Goal: Transaction & Acquisition: Purchase product/service

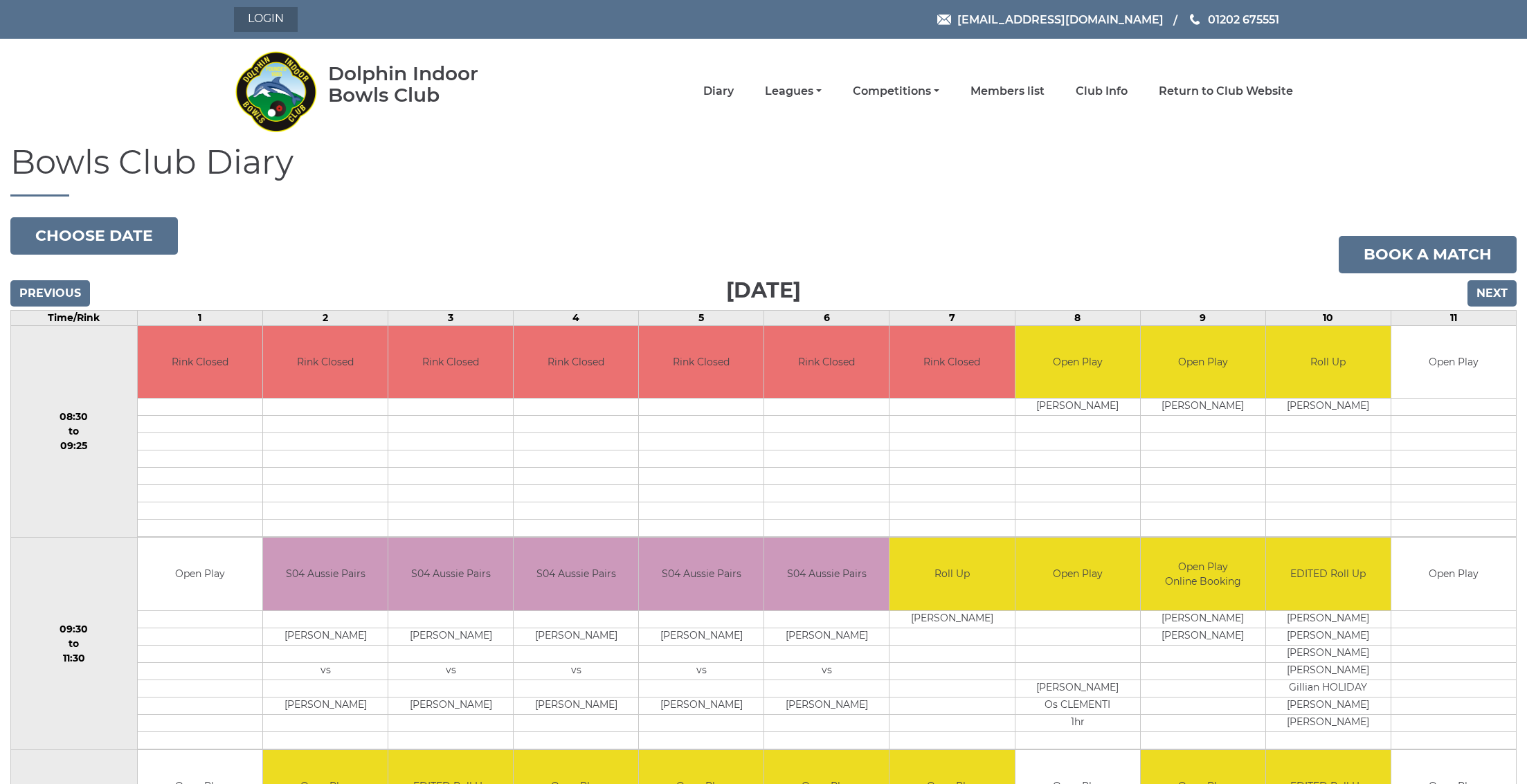
click at [256, 27] on link "Login" at bounding box center [266, 19] width 64 height 25
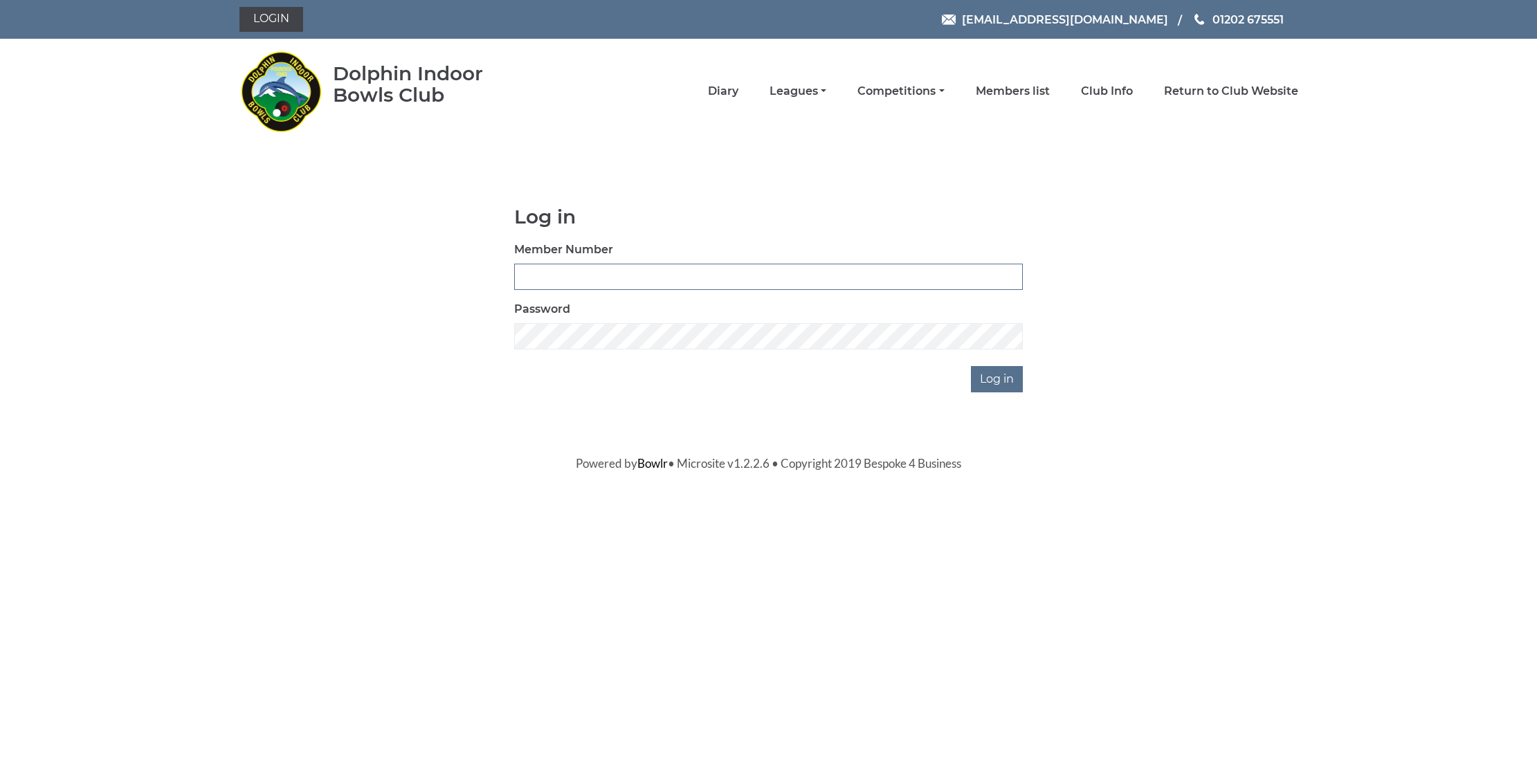
type input "3655"
click at [998, 379] on input "Log in" at bounding box center [997, 379] width 52 height 26
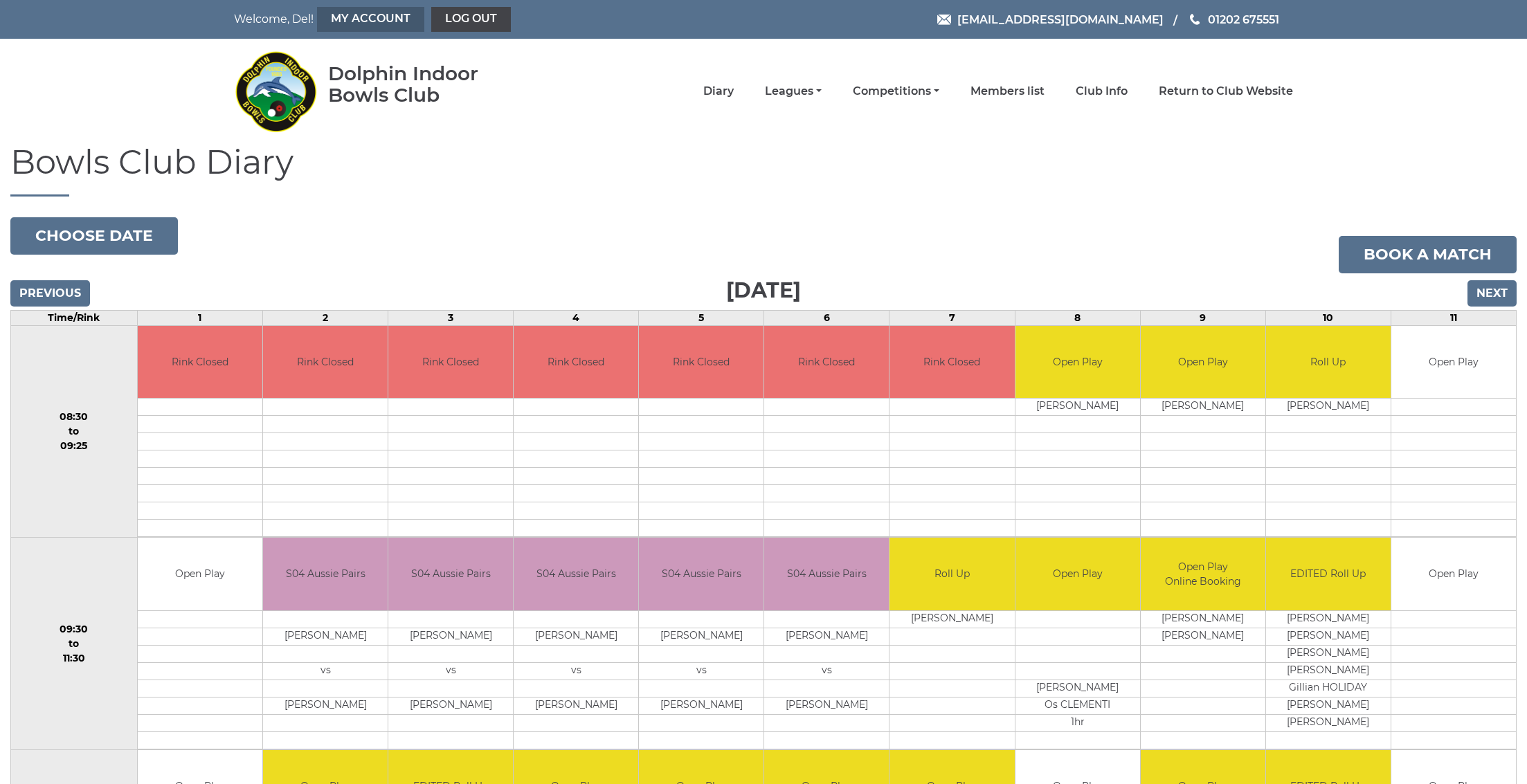
click at [389, 15] on link "My Account" at bounding box center [371, 19] width 107 height 25
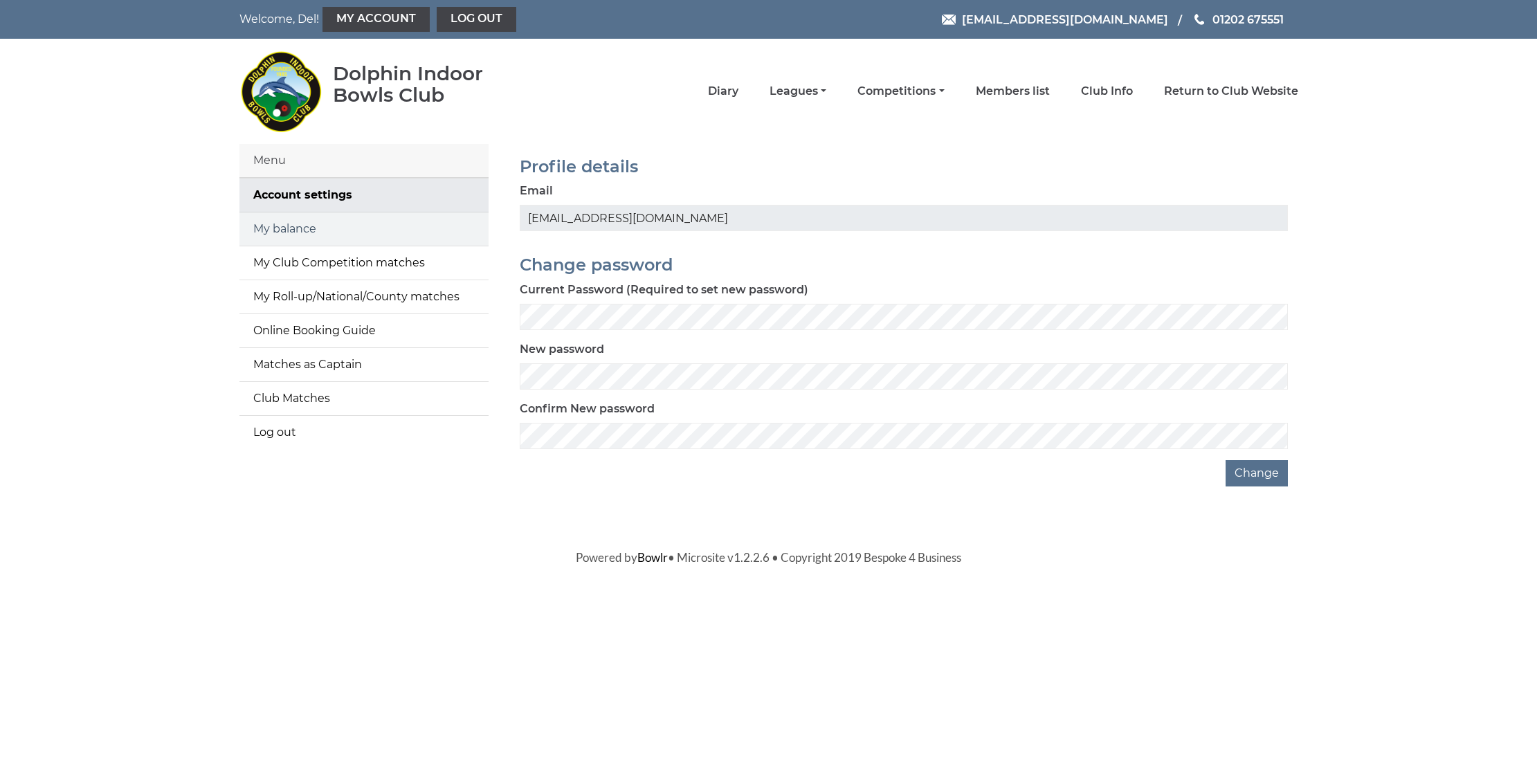
click at [279, 235] on link "My balance" at bounding box center [364, 229] width 249 height 33
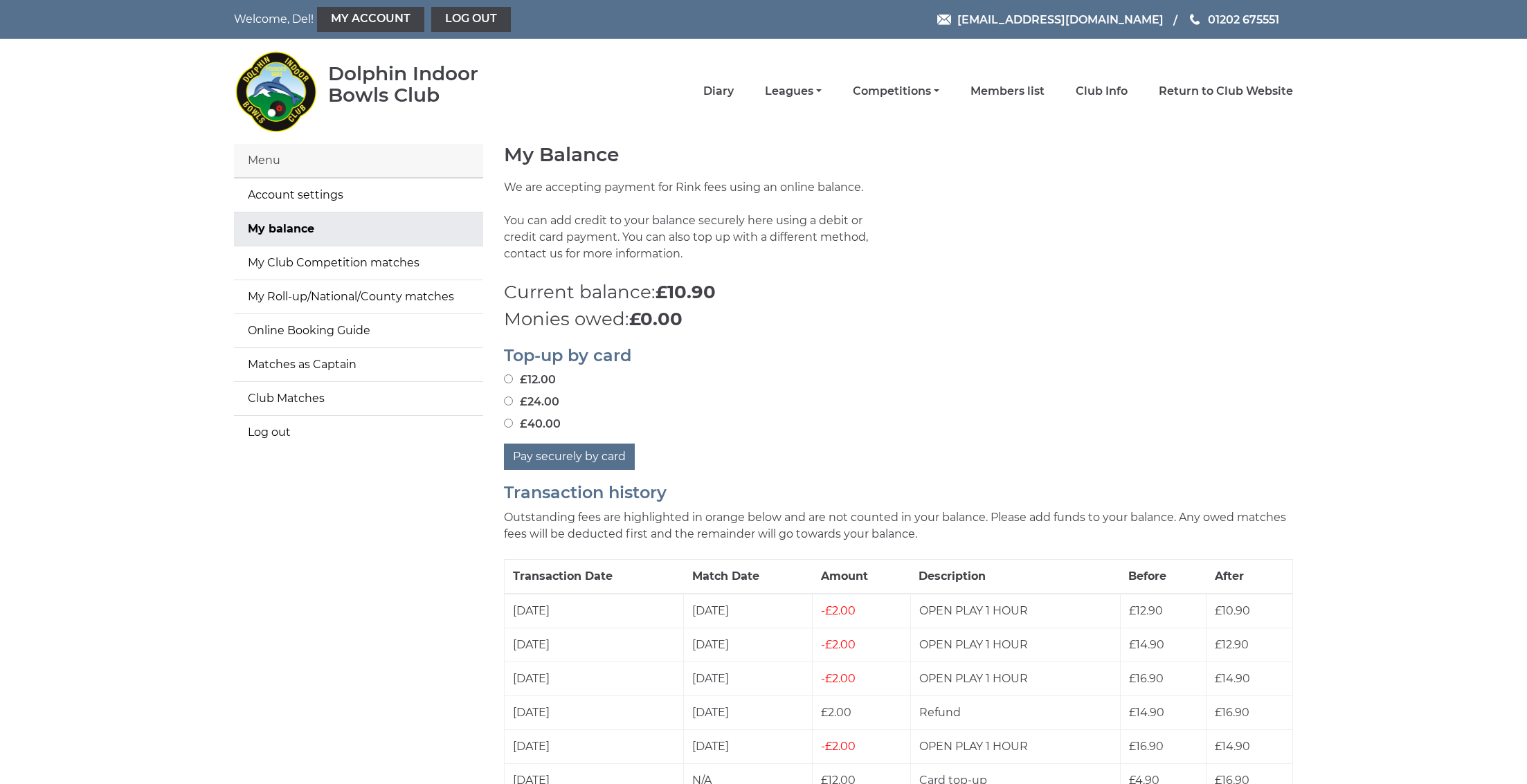
click at [506, 422] on input "£40.00" at bounding box center [508, 423] width 9 height 9
radio input "true"
click at [545, 456] on button "Pay securely by card" at bounding box center [569, 456] width 131 height 26
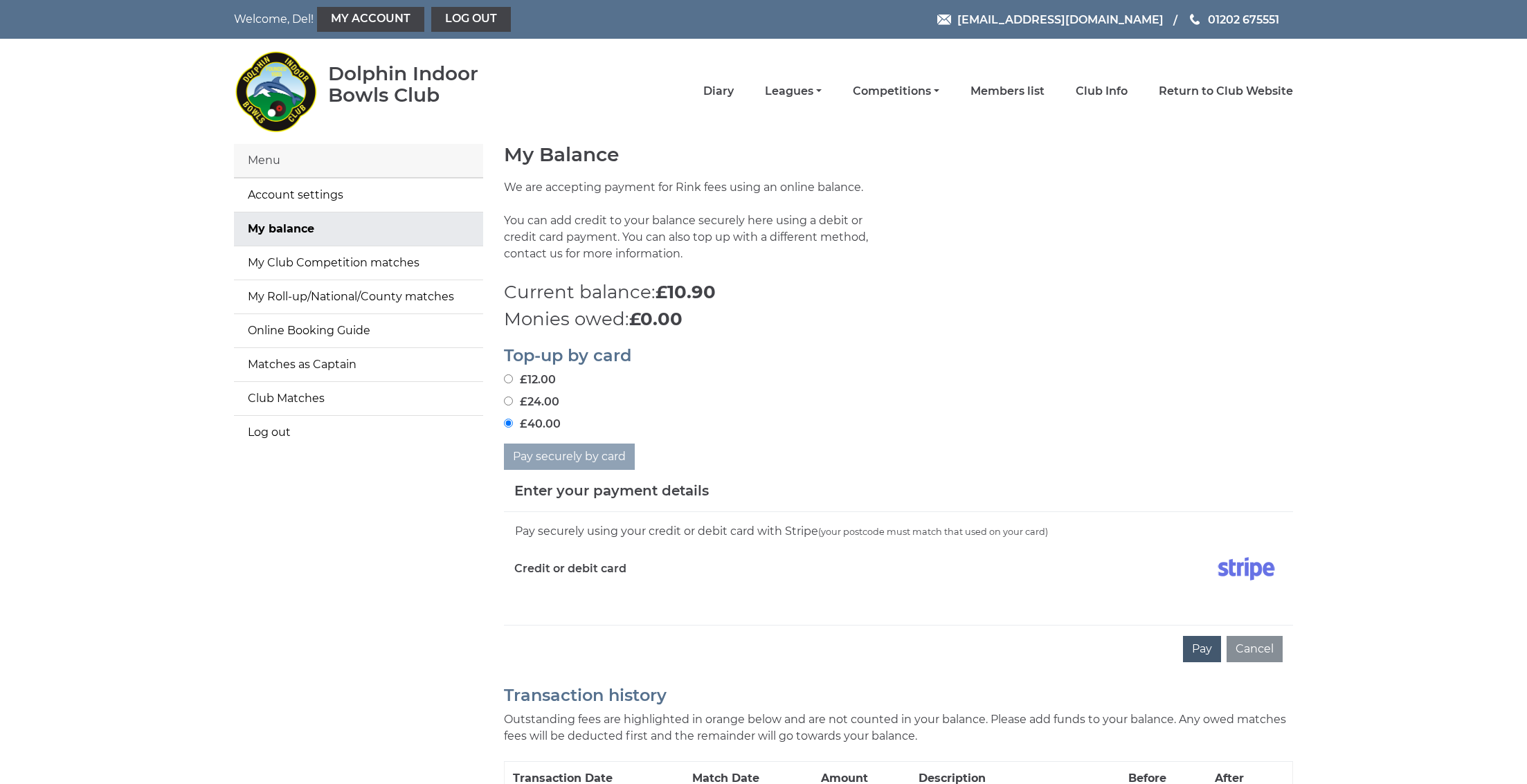
click at [1189, 646] on button "Pay" at bounding box center [1202, 649] width 38 height 26
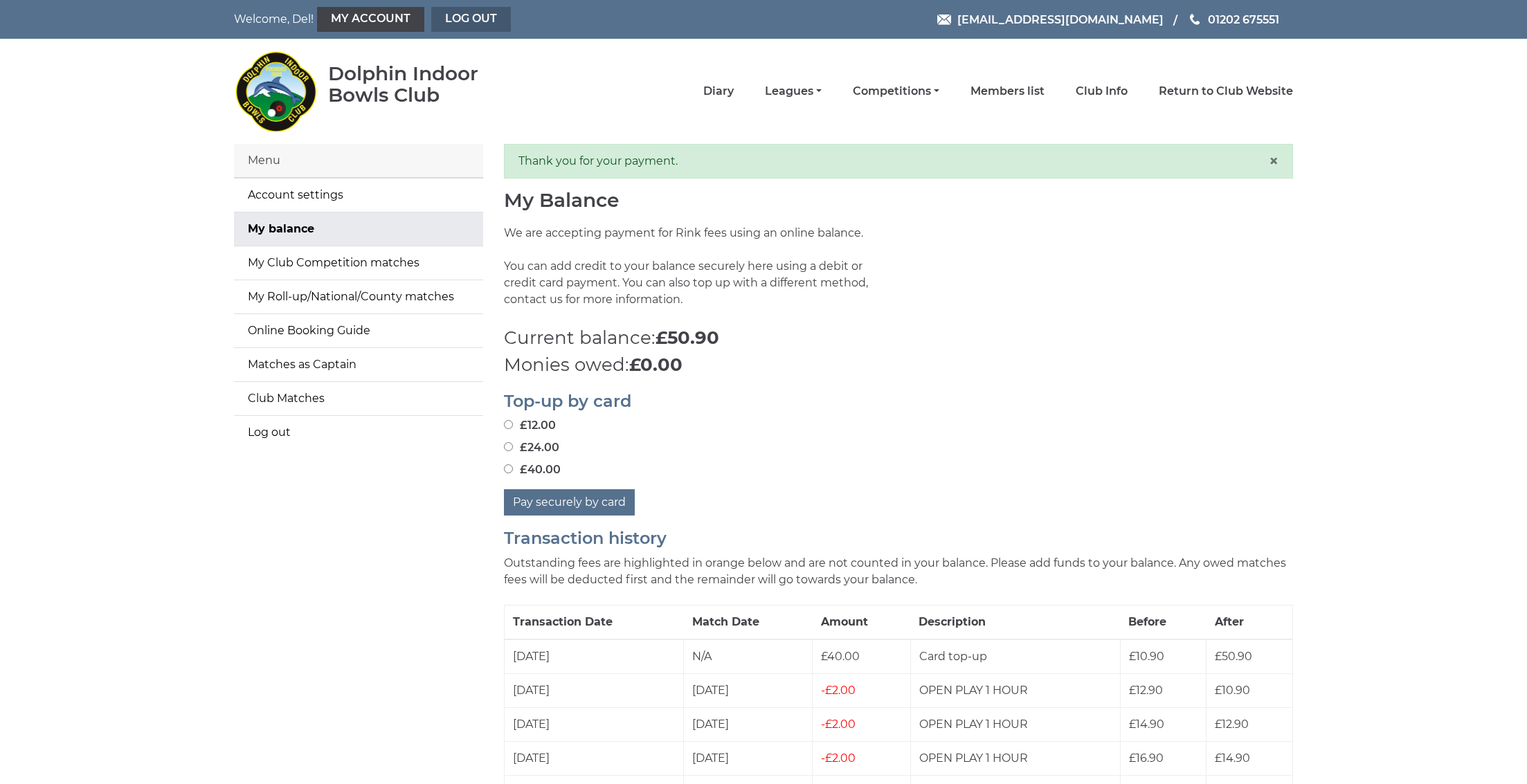
click at [450, 22] on link "Log out" at bounding box center [471, 19] width 80 height 25
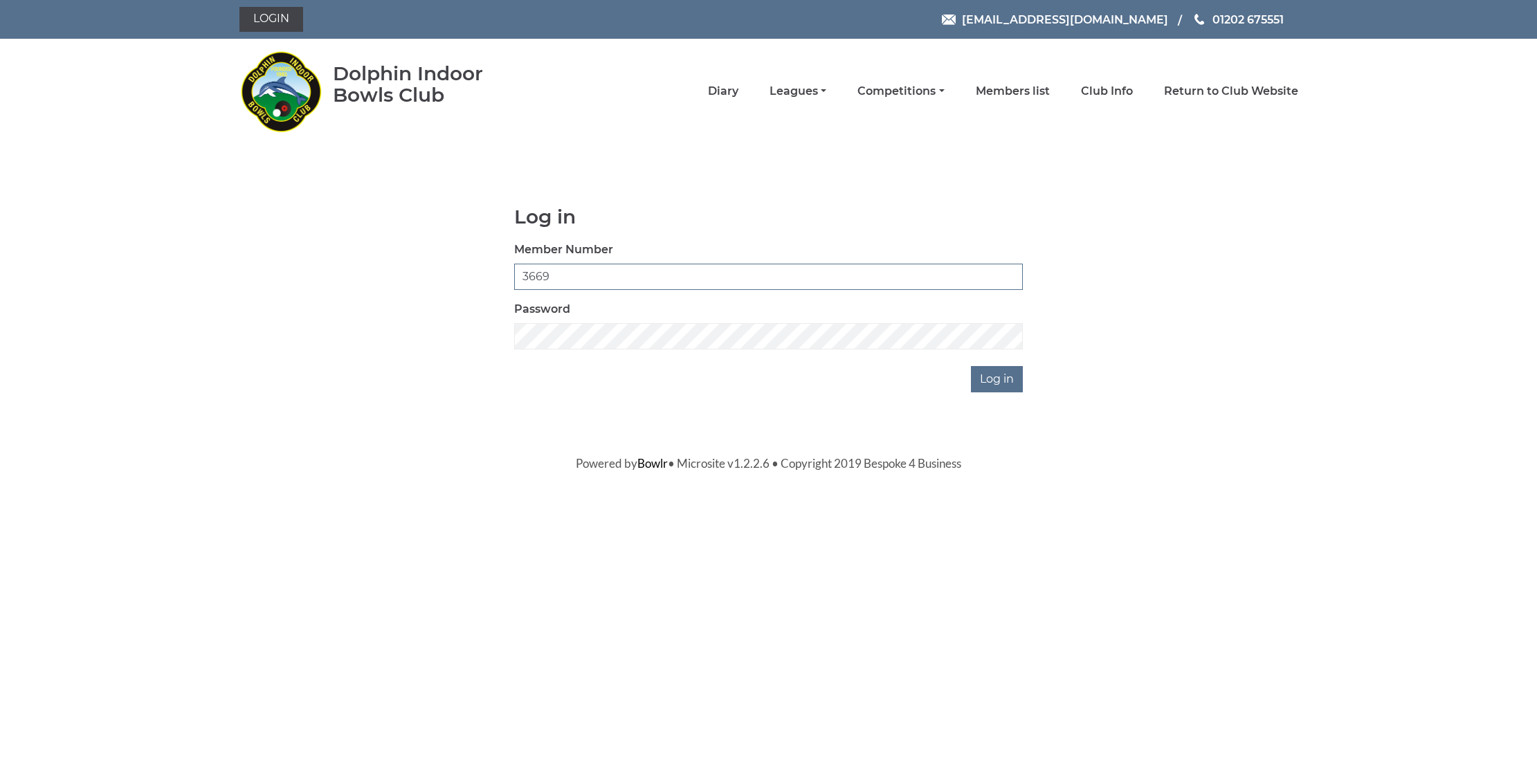
type input "3669"
click at [1004, 384] on input "Log in" at bounding box center [997, 379] width 52 height 26
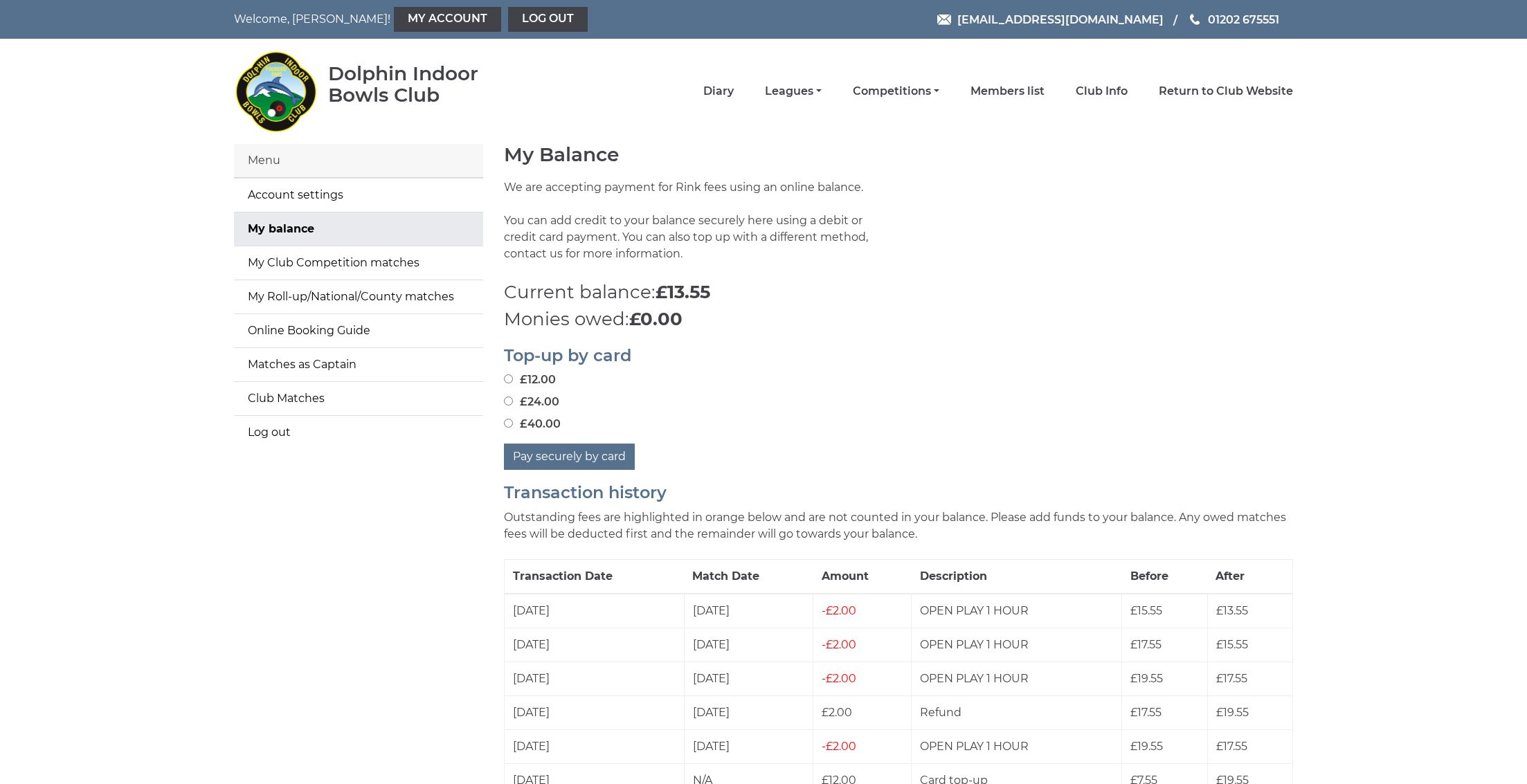
click at [505, 403] on input "£24.00" at bounding box center [508, 401] width 9 height 9
radio input "true"
click at [528, 466] on button "Pay securely by card" at bounding box center [569, 456] width 131 height 26
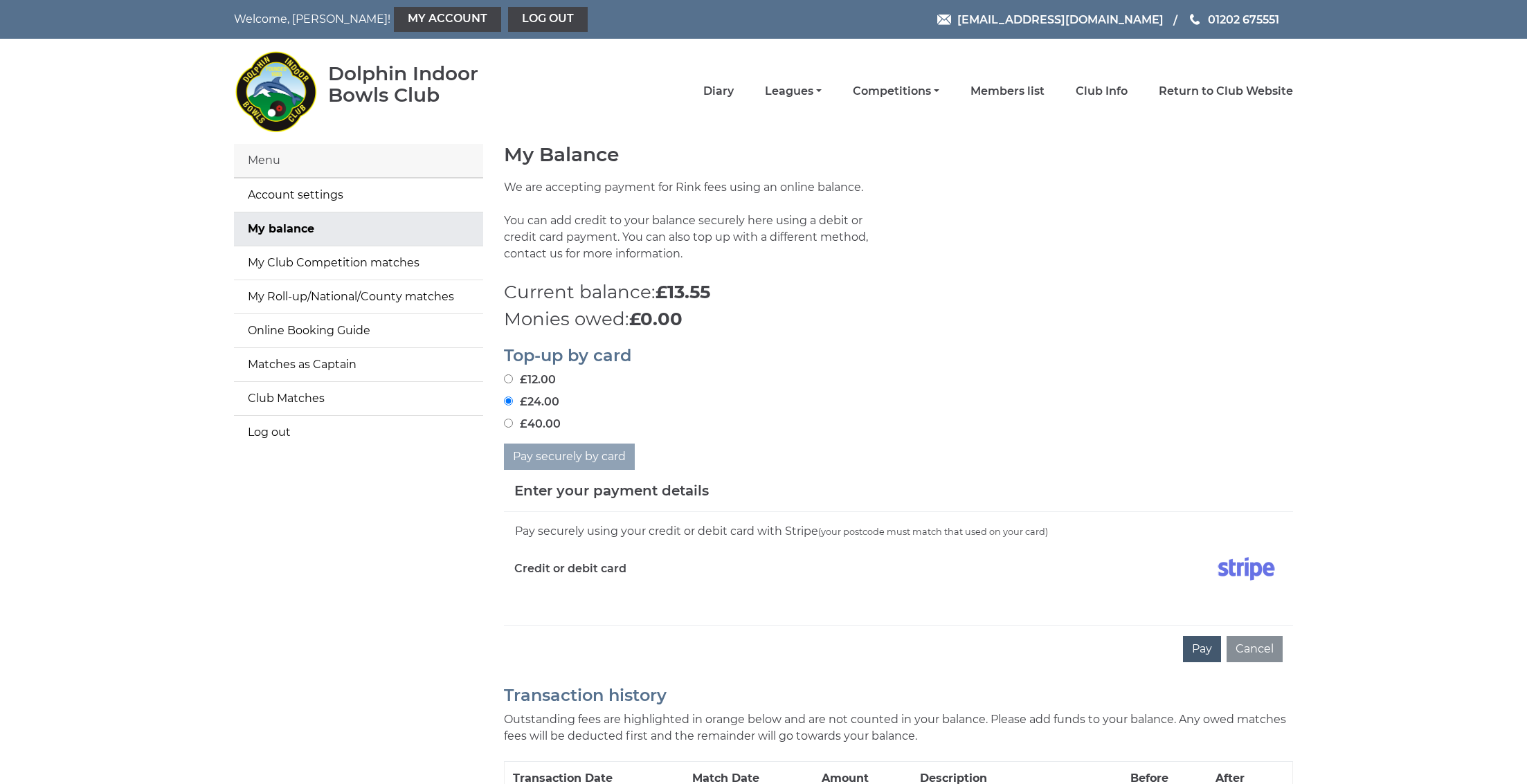
click at [1199, 646] on button "Pay" at bounding box center [1202, 649] width 38 height 26
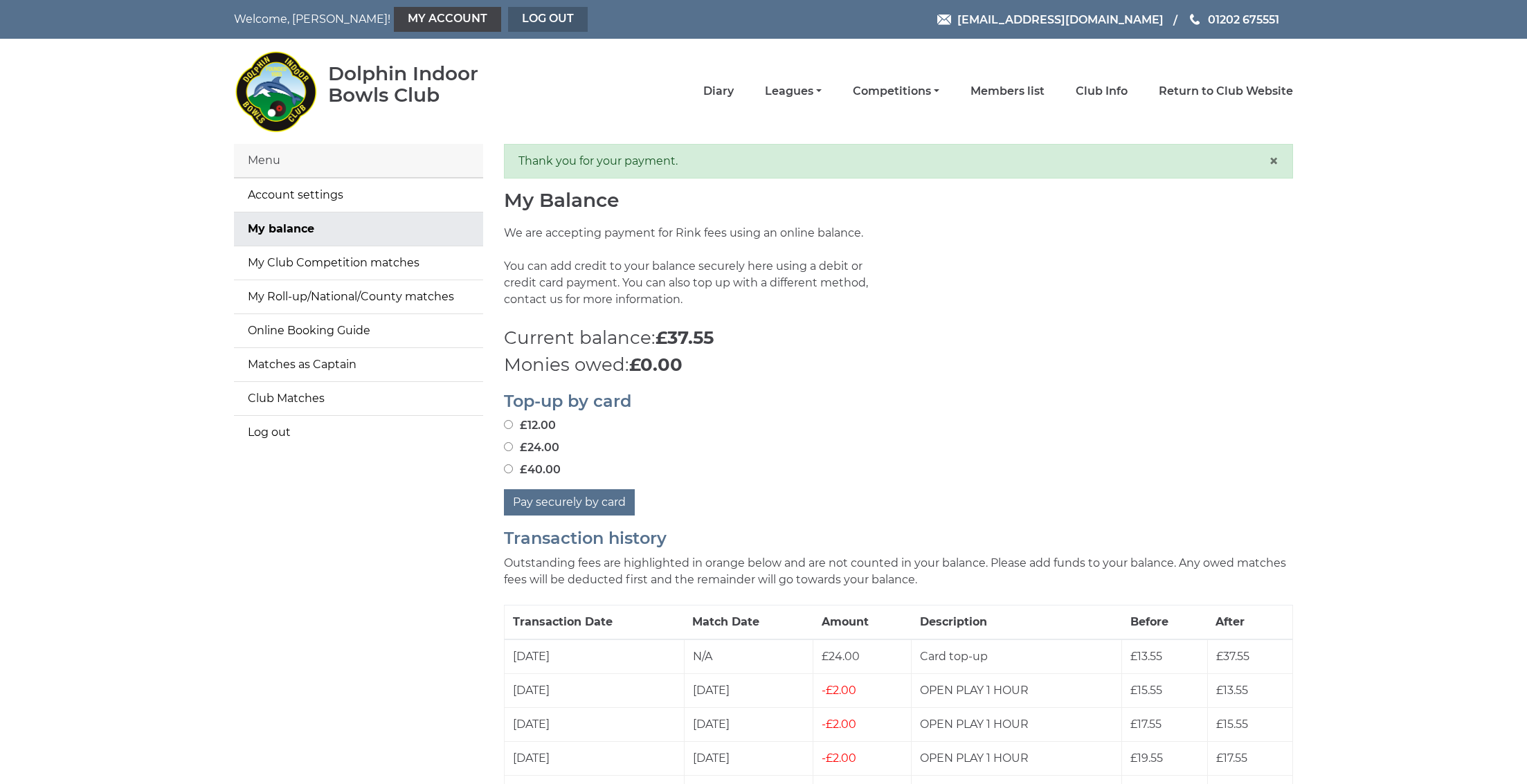
click at [508, 14] on link "Log out" at bounding box center [548, 19] width 80 height 25
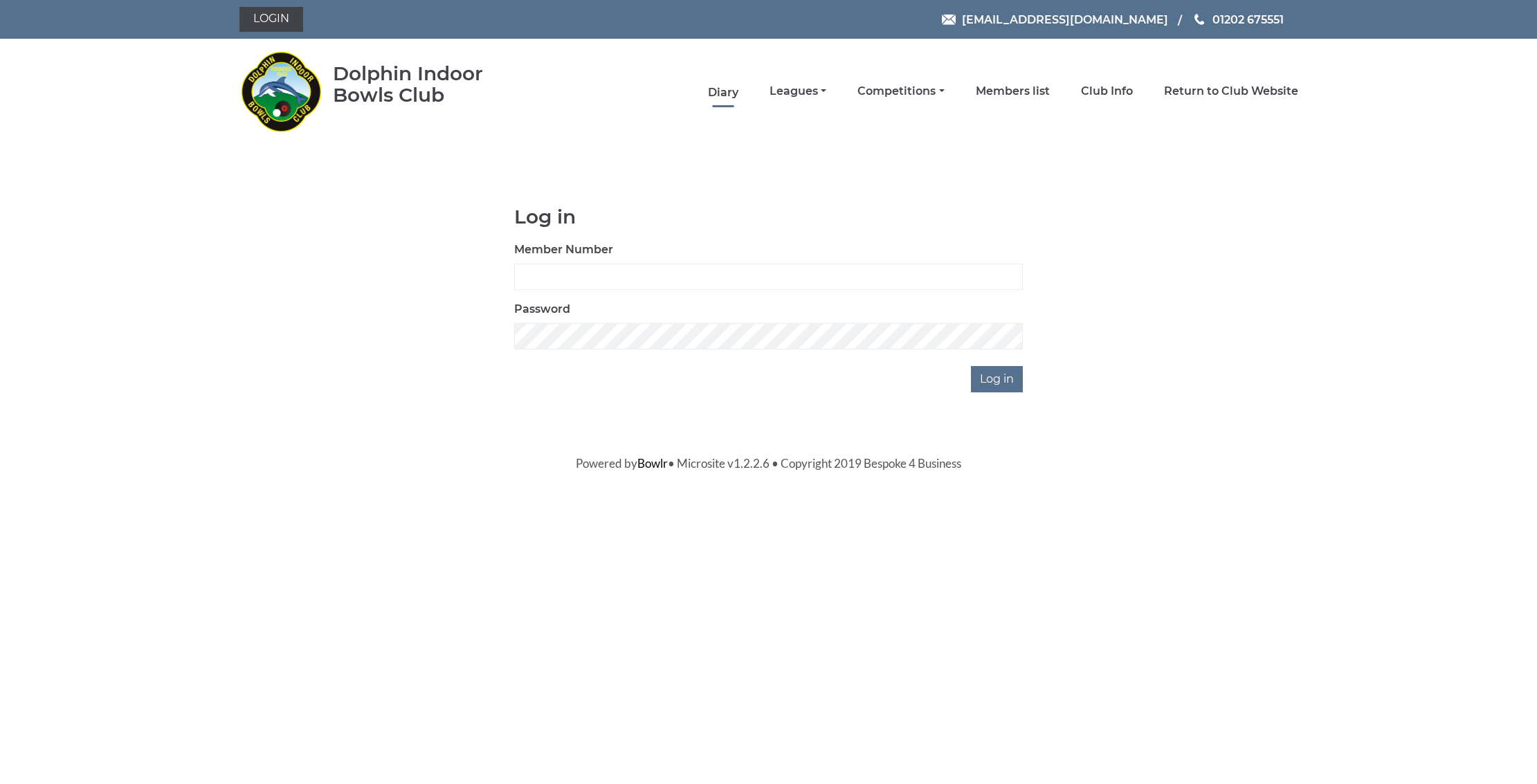
click at [738, 88] on link "Diary" at bounding box center [723, 92] width 30 height 16
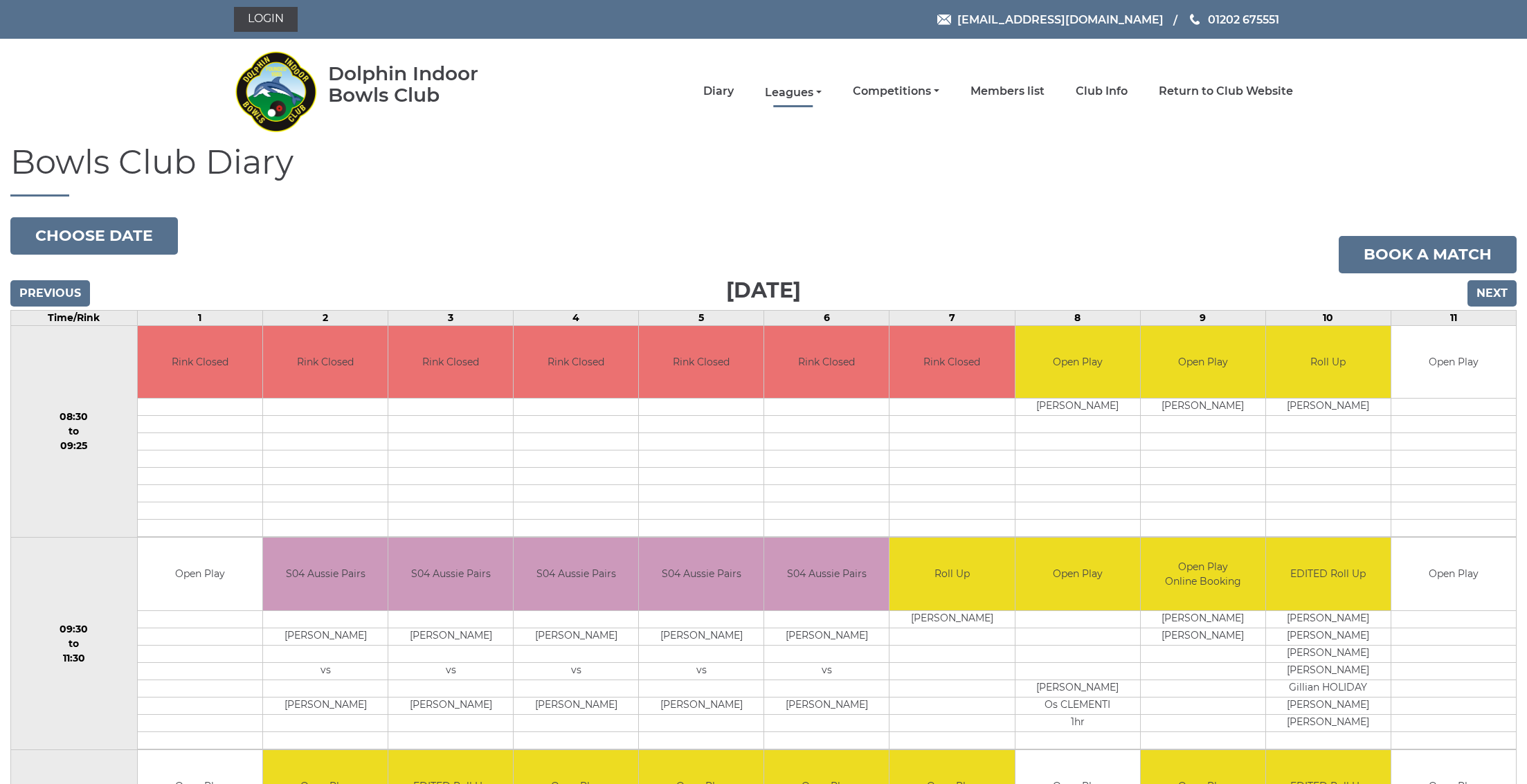
click at [821, 95] on link "Leagues" at bounding box center [794, 92] width 57 height 16
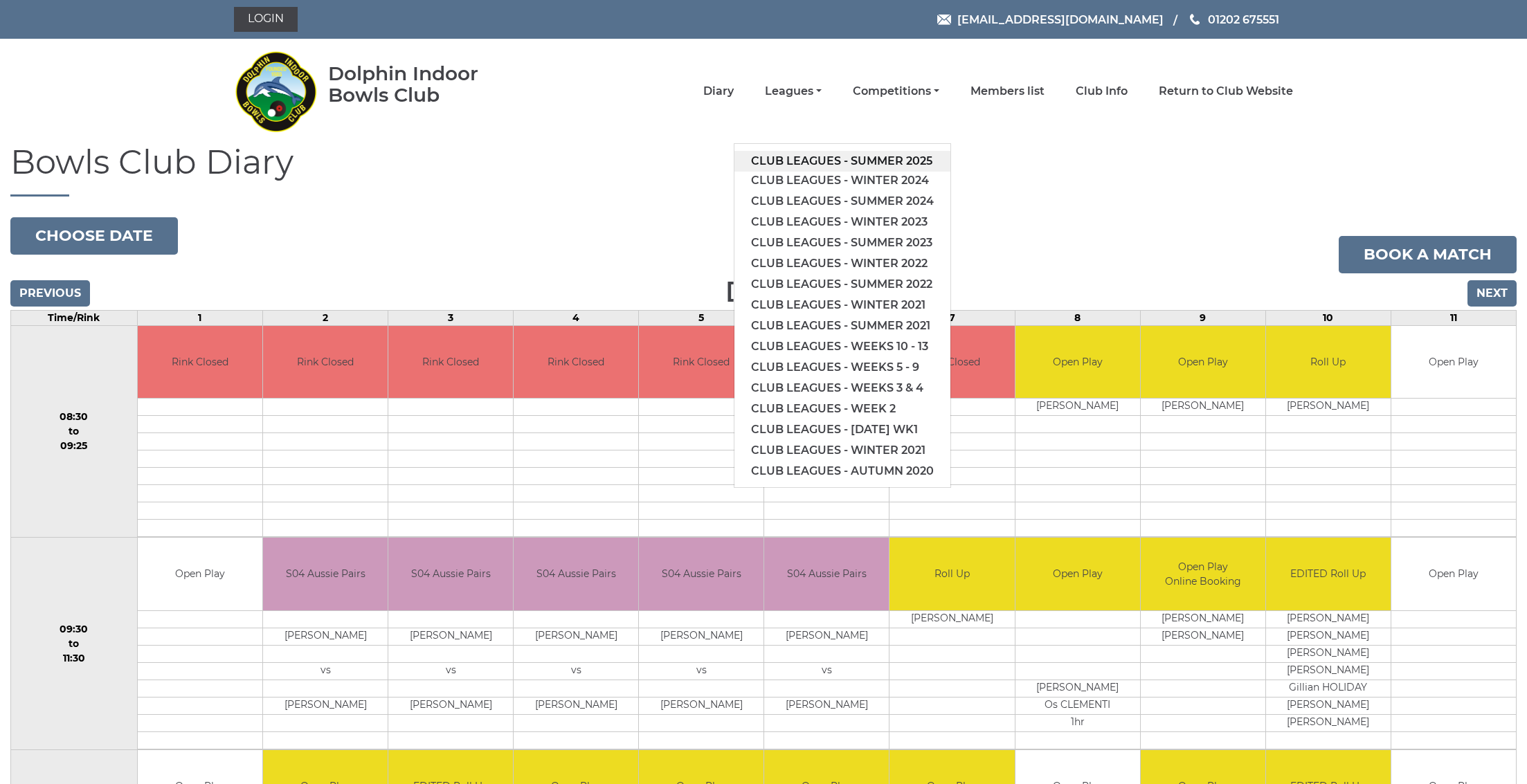
click at [849, 164] on link "Club leagues - Summer 2025" at bounding box center [842, 162] width 216 height 21
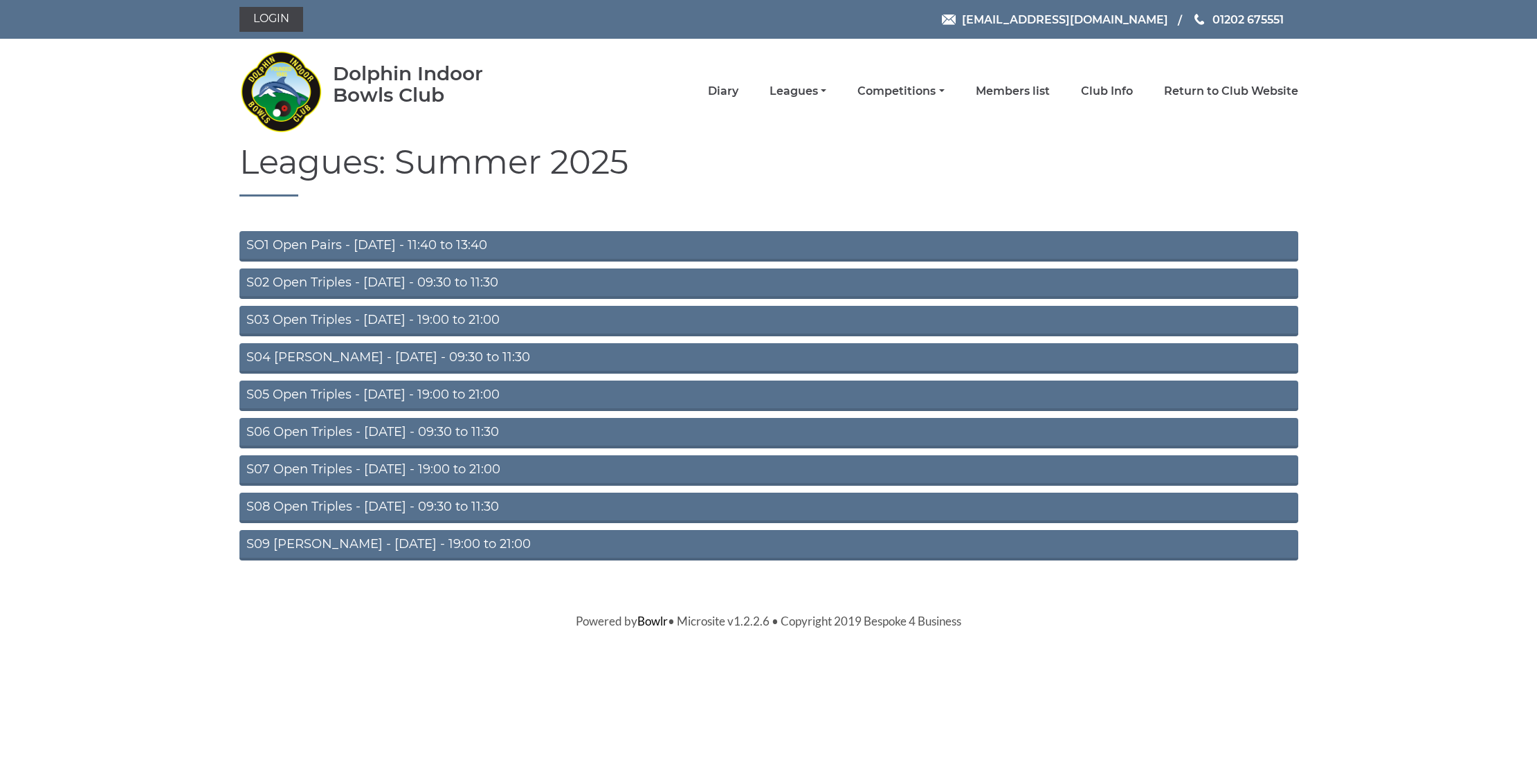
click at [380, 357] on link "S04 Aussie Pairs - Wednesday - 09:30 to 11:30" at bounding box center [768, 358] width 1059 height 30
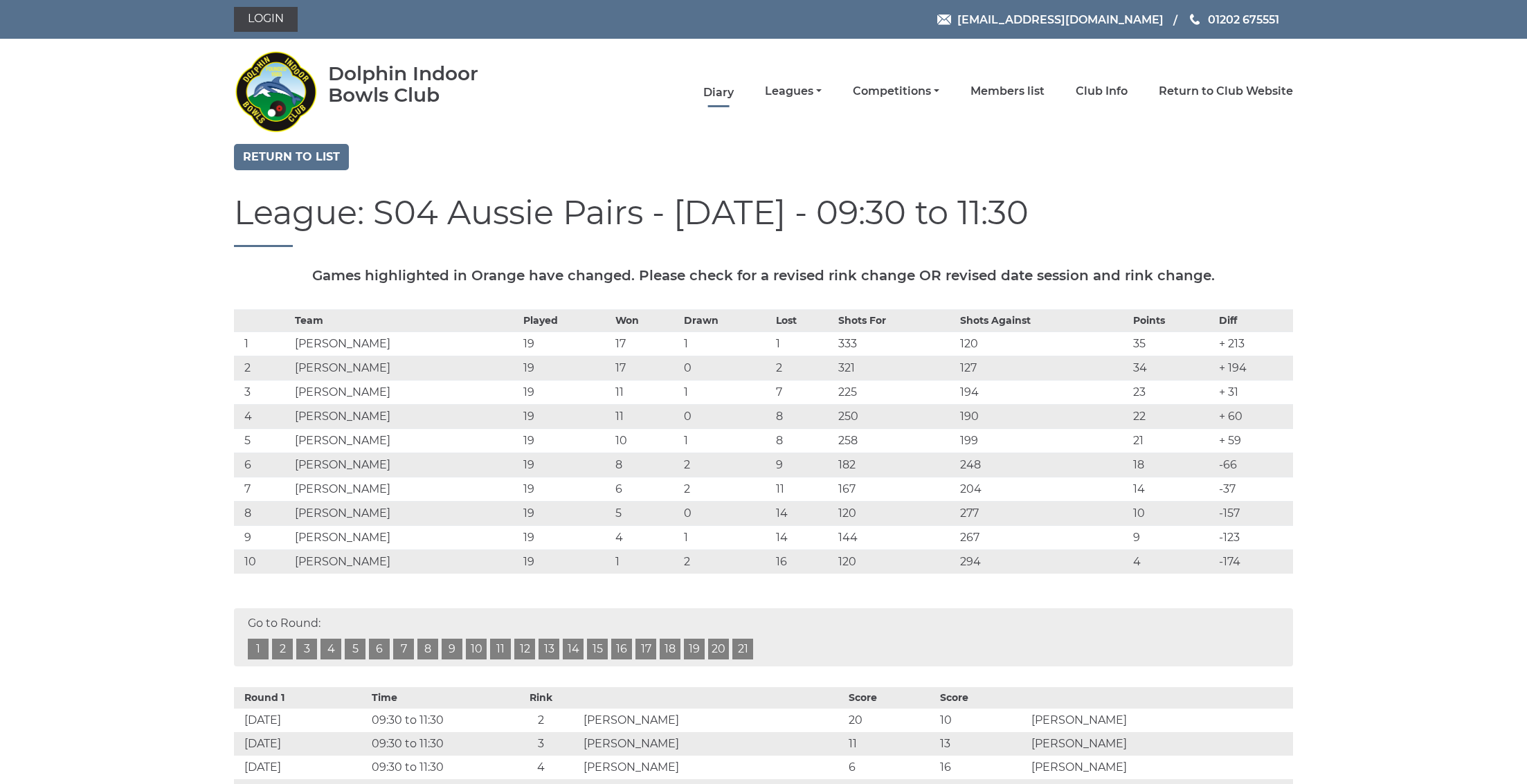
click at [734, 86] on link "Diary" at bounding box center [718, 92] width 30 height 16
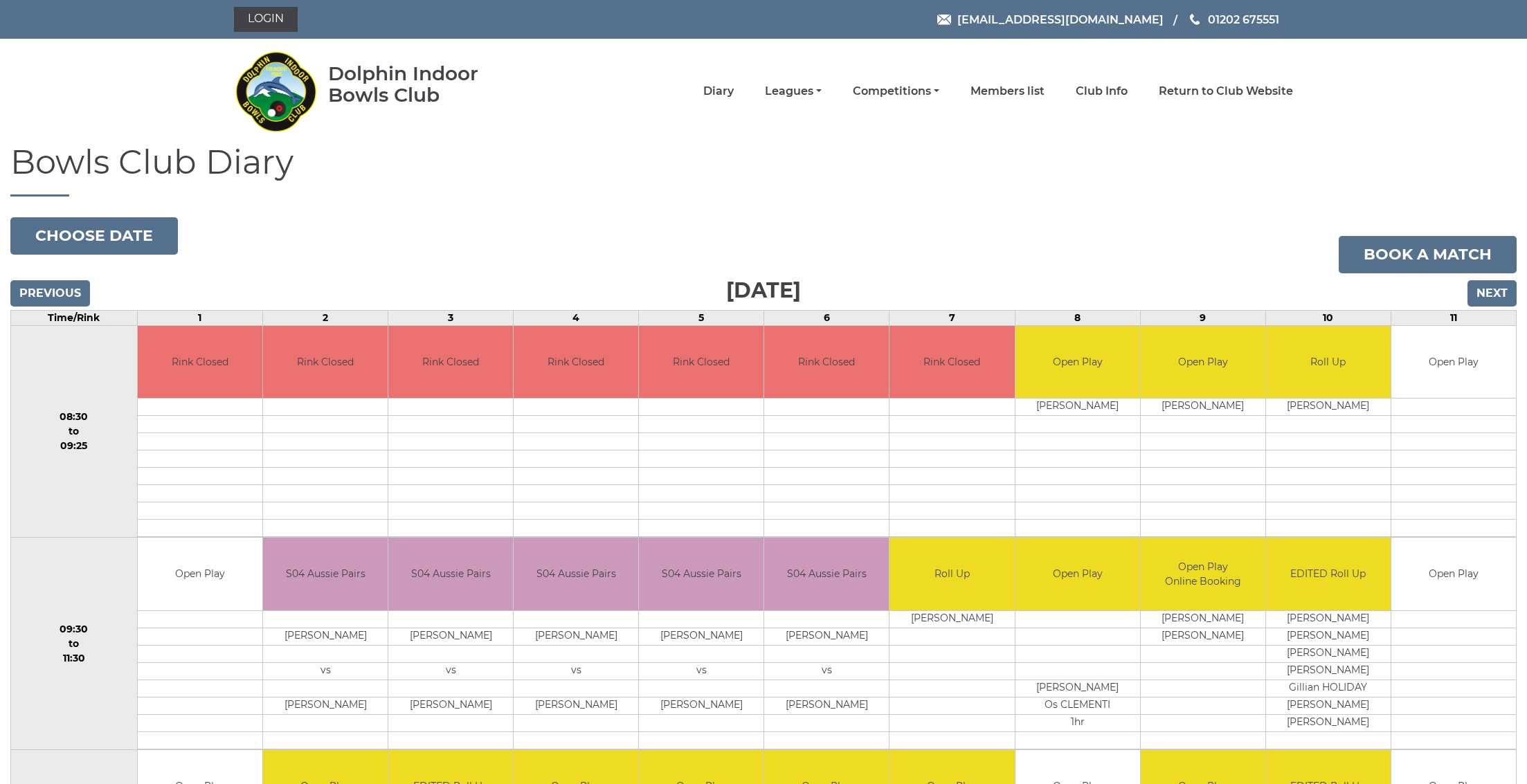
click at [1497, 290] on input "Next" at bounding box center [1492, 293] width 49 height 26
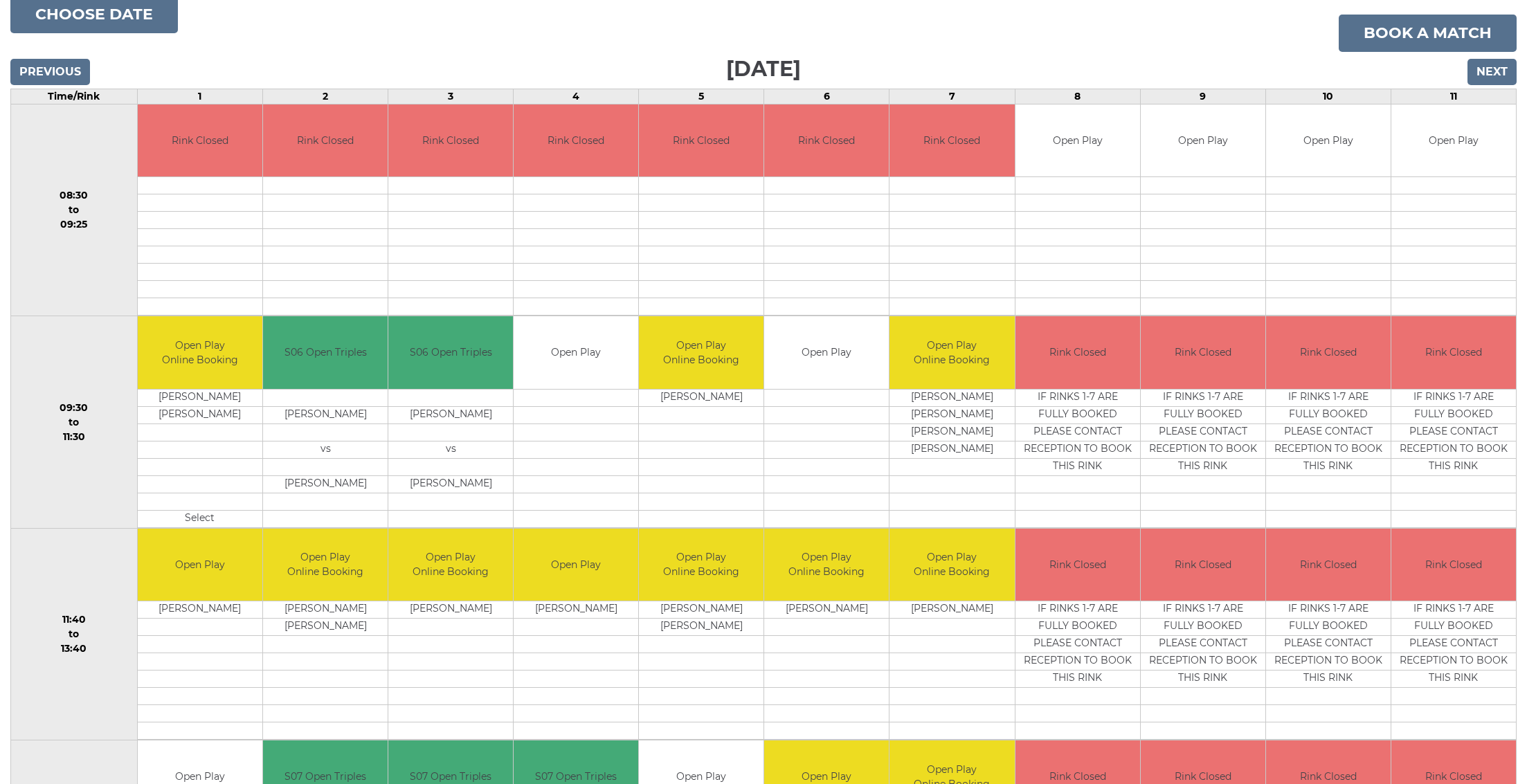
scroll to position [258, 0]
